Goal: Task Accomplishment & Management: Use online tool/utility

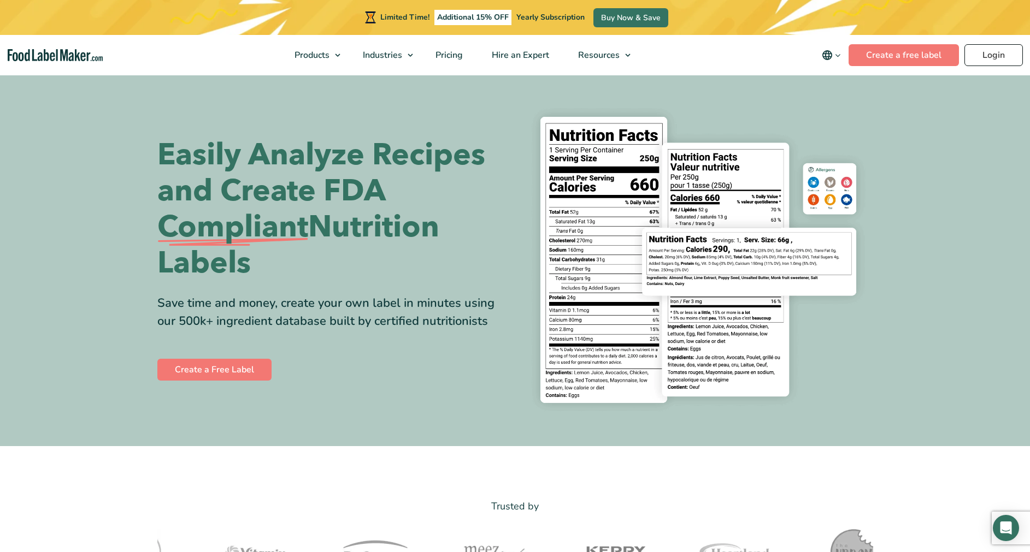
click at [993, 56] on link "Login" at bounding box center [993, 55] width 58 height 22
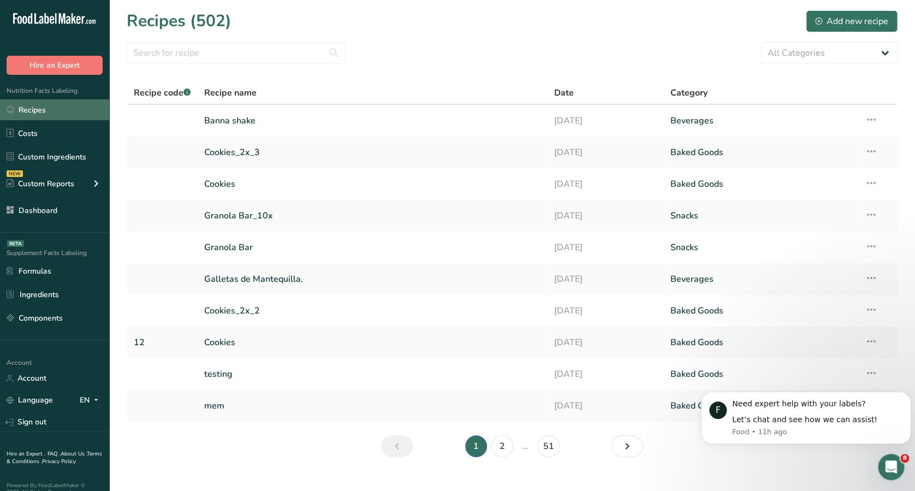
click at [74, 107] on link "Recipes" at bounding box center [54, 109] width 109 height 21
click at [38, 114] on link "Recipes" at bounding box center [54, 109] width 109 height 21
click at [52, 113] on link "Recipes" at bounding box center [54, 109] width 109 height 21
click at [70, 103] on link "Recipes" at bounding box center [54, 109] width 109 height 21
click at [96, 103] on link "Recipes" at bounding box center [54, 109] width 109 height 21
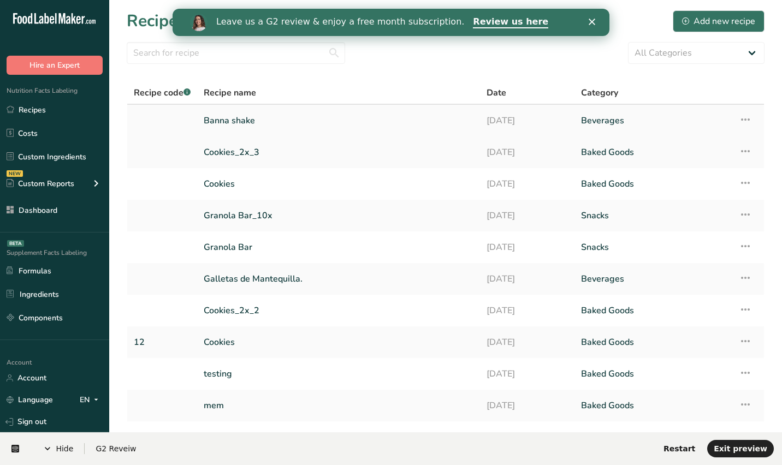
click at [227, 117] on link "Banna shake" at bounding box center [339, 120] width 270 height 23
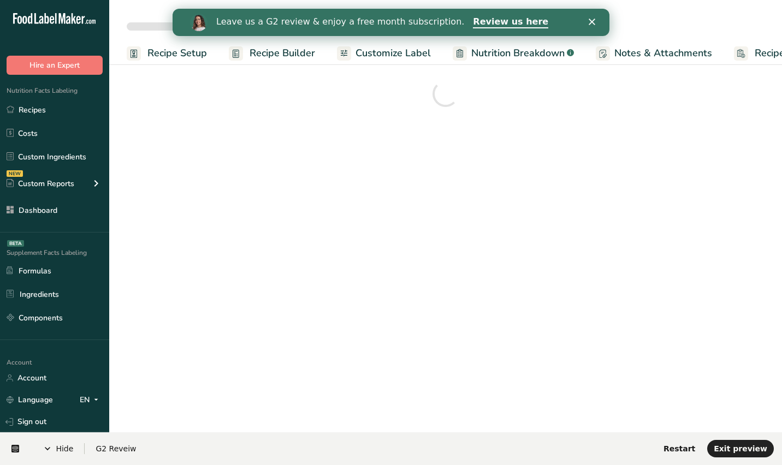
click at [182, 52] on span "Recipe Setup" at bounding box center [177, 53] width 60 height 15
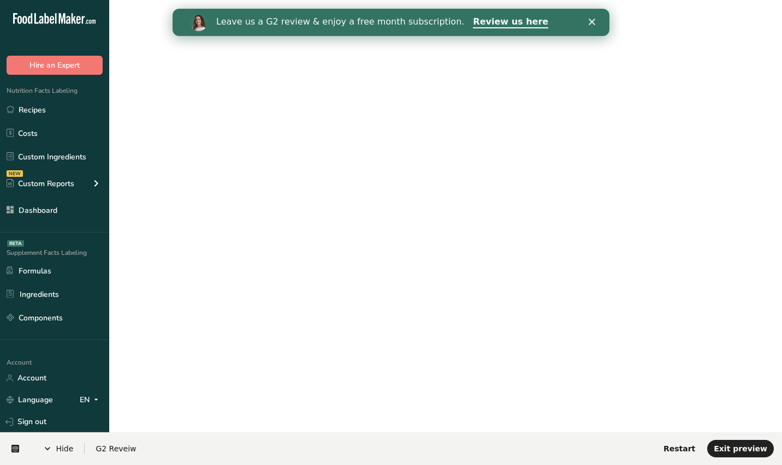
scroll to position [0, 4]
select select
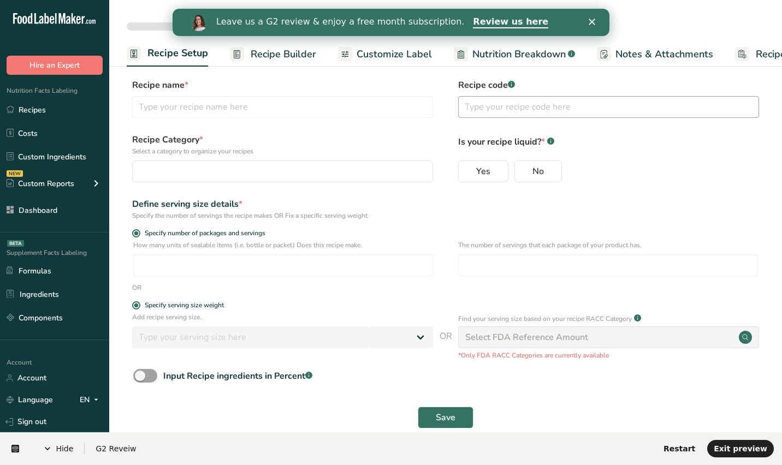
type input "Banna shake"
radio input "true"
radio input "false"
radio input "true"
type input "258"
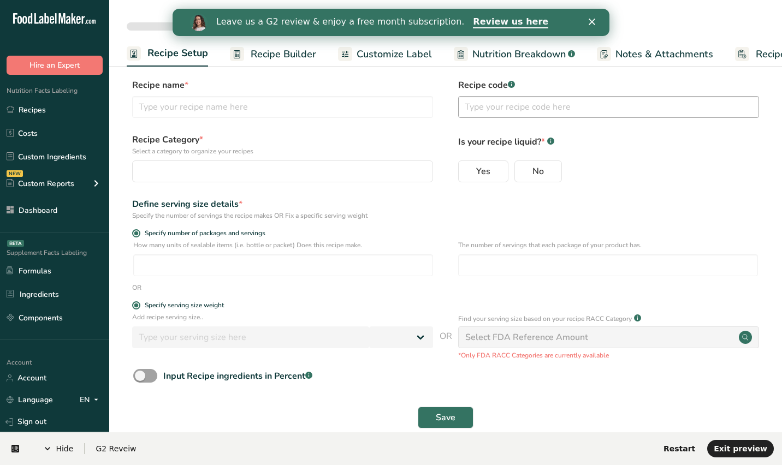
select select "17"
select select "22"
